Goal: Task Accomplishment & Management: Complete application form

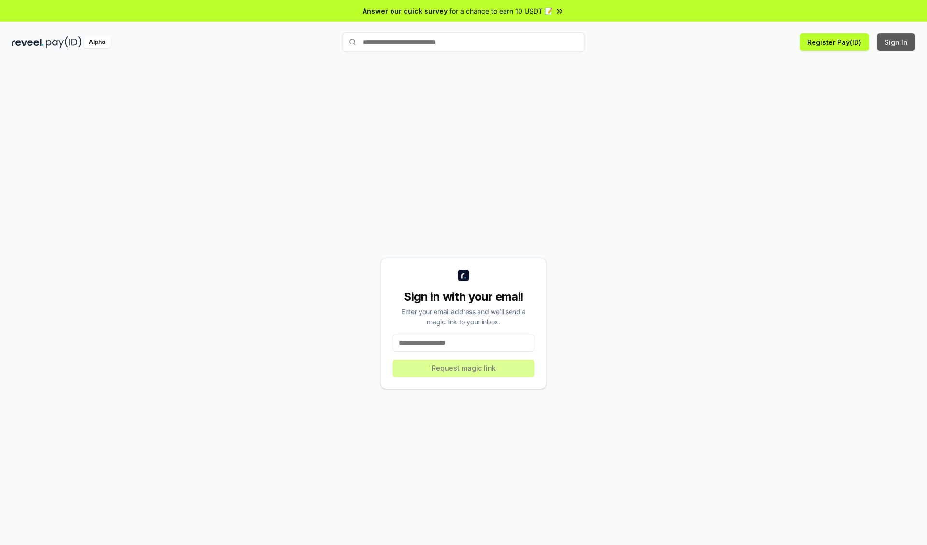
click at [896, 42] on button "Sign In" at bounding box center [895, 41] width 39 height 17
type input "**********"
click at [463, 368] on button "Request magic link" at bounding box center [463, 368] width 142 height 17
